Goal: Check status: Check status

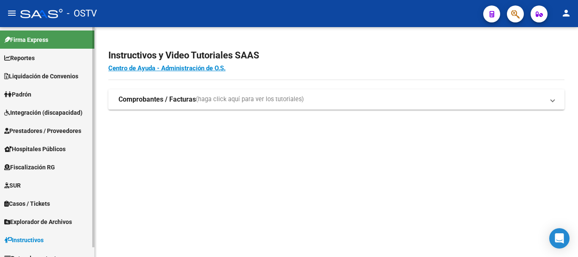
click at [39, 97] on link "Padrón" at bounding box center [47, 94] width 94 height 18
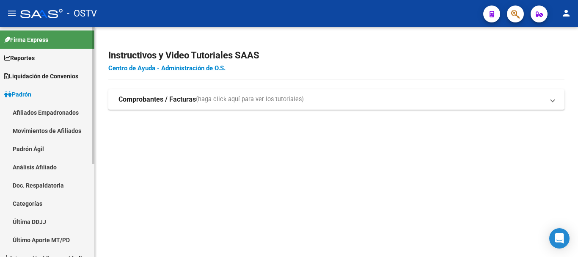
click at [48, 151] on link "Padrón Ágil" at bounding box center [47, 149] width 94 height 18
click at [39, 148] on link "Padrón Ágil" at bounding box center [47, 149] width 94 height 18
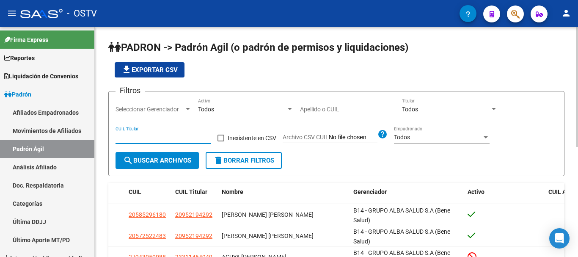
click at [128, 136] on input "CUIL Titular" at bounding box center [164, 137] width 96 height 7
paste input "20-95219429-2"
type input "20-95219429-2"
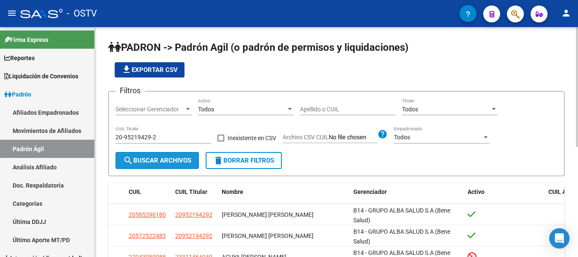
click at [136, 156] on button "search Buscar Archivos" at bounding box center [157, 160] width 83 height 17
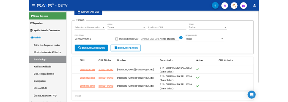
scroll to position [63, 0]
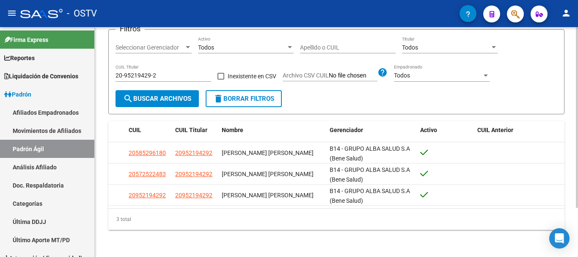
click at [351, 163] on div at bounding box center [577, 166] width 2 height 181
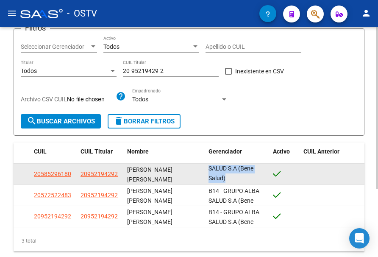
scroll to position [0, 0]
drag, startPoint x: 224, startPoint y: 171, endPoint x: 249, endPoint y: 179, distance: 26.9
click at [249, 179] on div "B14 - GRUPO ALBA SALUD S.A (Bene Salud)" at bounding box center [237, 173] width 58 height 18
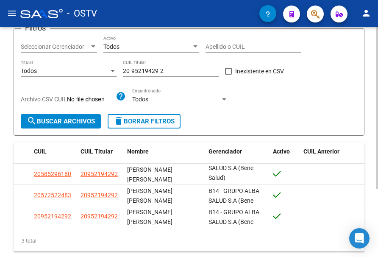
click at [275, 133] on form "Filtros Seleccionar Gerenciador Seleccionar Gerenciador Todos Activo Apellido o…" at bounding box center [189, 81] width 351 height 107
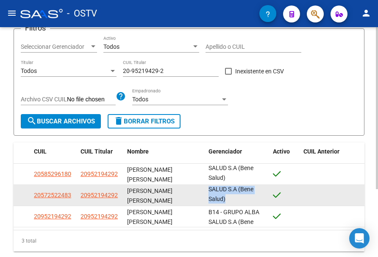
drag, startPoint x: 207, startPoint y: 190, endPoint x: 261, endPoint y: 205, distance: 56.6
click at [261, 205] on datatable-body-cell "B14 - GRUPO ALBA SALUD S.A (Bene Salud)" at bounding box center [237, 195] width 64 height 21
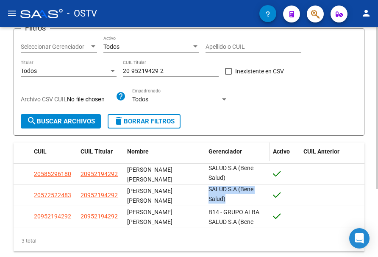
copy span "B14 - GRUPO ALBA SALUD S.A (Bene Salud)"
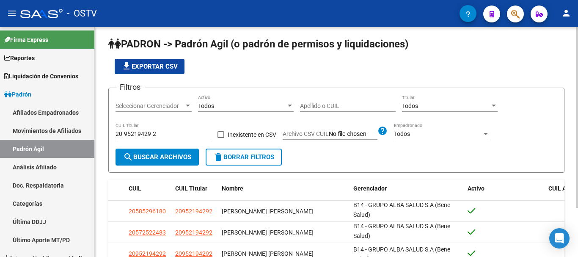
scroll to position [0, 0]
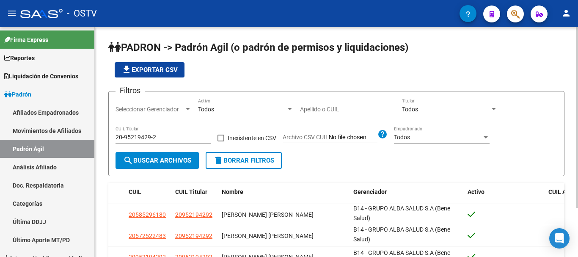
click at [351, 66] on div at bounding box center [577, 117] width 2 height 181
click at [128, 137] on input "20-95219429-2" at bounding box center [164, 137] width 96 height 7
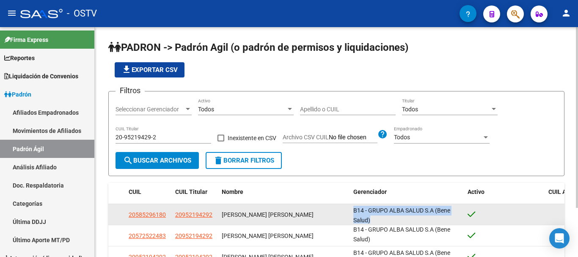
scroll to position [0, 0]
drag, startPoint x: 353, startPoint y: 208, endPoint x: 379, endPoint y: 218, distance: 27.4
click at [351, 218] on datatable-body-cell "B14 - GRUPO ALBA SALUD S.A (Bene Salud)" at bounding box center [407, 214] width 115 height 21
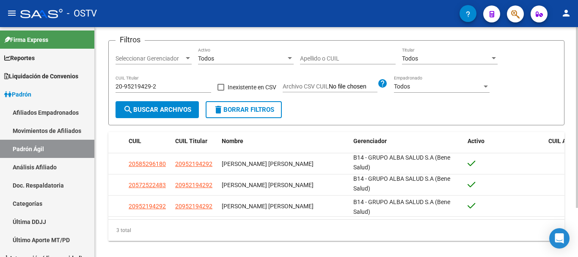
scroll to position [63, 0]
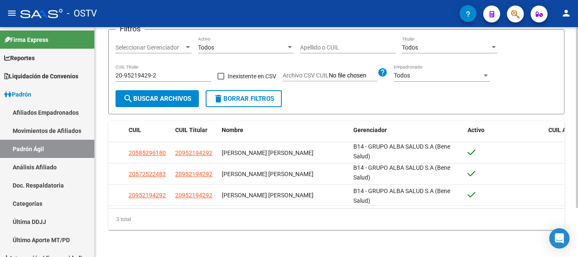
click at [351, 160] on div "PADRON -> Padrón Agil ([PERSON_NAME] de permisos y liquidaciones) file_download…" at bounding box center [338, 111] width 486 height 292
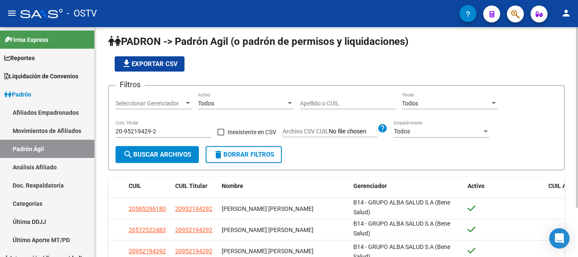
scroll to position [6, 0]
click at [351, 82] on div at bounding box center [577, 121] width 2 height 181
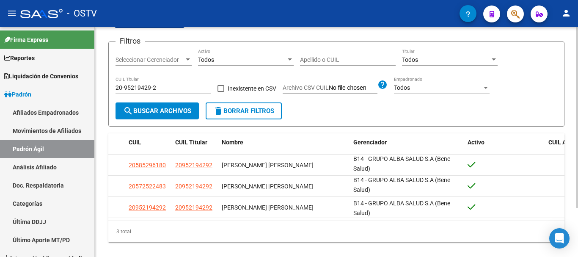
scroll to position [52, 0]
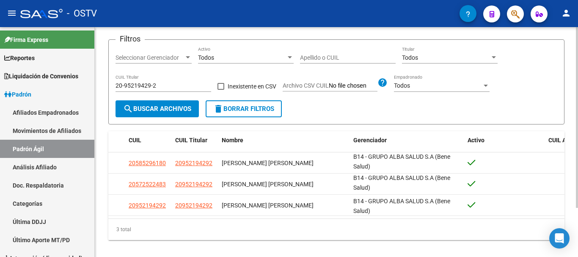
click at [351, 77] on div at bounding box center [577, 158] width 2 height 181
click at [351, 117] on form "Filtros Seleccionar Gerenciador Seleccionar Gerenciador Todos Activo Apellido o…" at bounding box center [336, 81] width 456 height 85
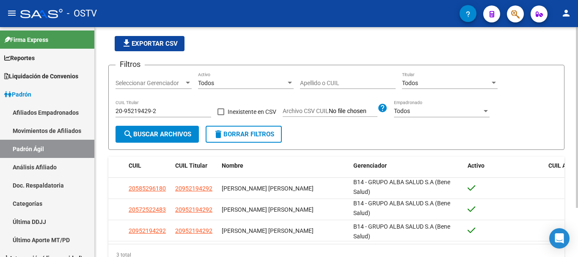
scroll to position [48, 0]
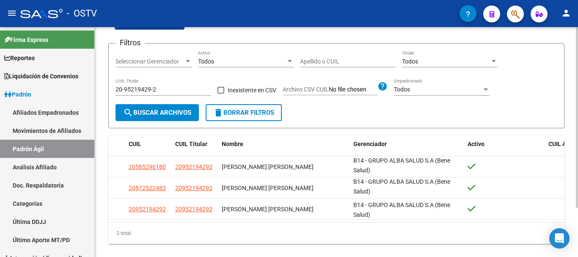
click at [351, 160] on div "PADRON -> Padrón Agil ([PERSON_NAME] de permisos y liquidaciones) file_download…" at bounding box center [338, 125] width 486 height 292
